Goal: Task Accomplishment & Management: Manage account settings

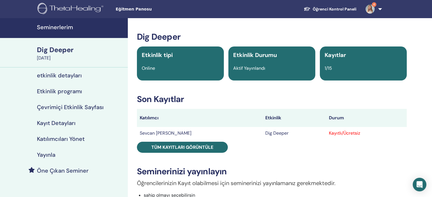
click at [339, 133] on div "Kayıtlı/Ücretsiz" at bounding box center [365, 133] width 75 height 7
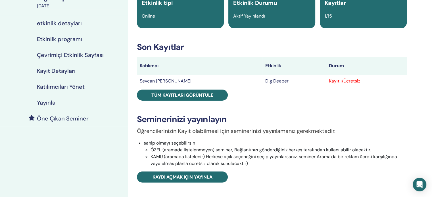
scroll to position [57, 0]
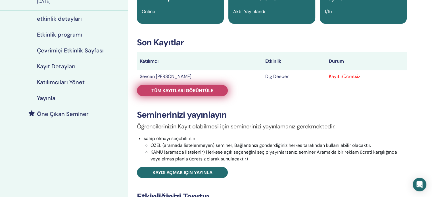
click at [171, 94] on link "Tüm kayıtları görüntüle" at bounding box center [182, 90] width 91 height 11
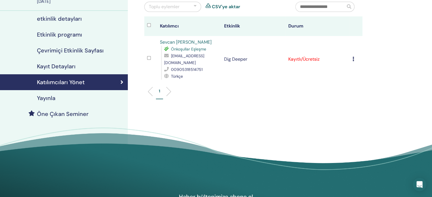
click at [352, 57] on icon at bounding box center [353, 59] width 2 height 5
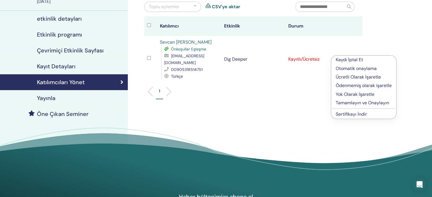
click at [355, 78] on p "Ücretli Olarak İşaretle" at bounding box center [363, 77] width 56 height 7
